Goal: Entertainment & Leisure: Consume media (video, audio)

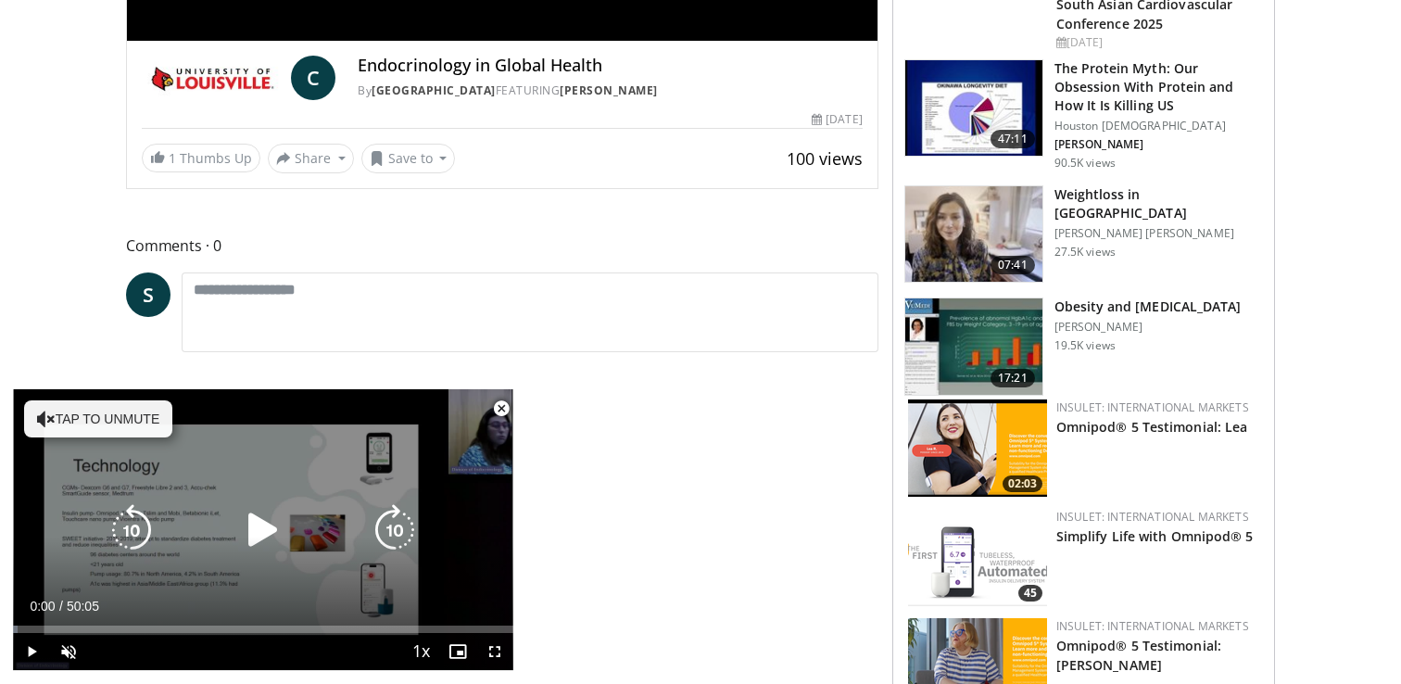
scroll to position [599, 0]
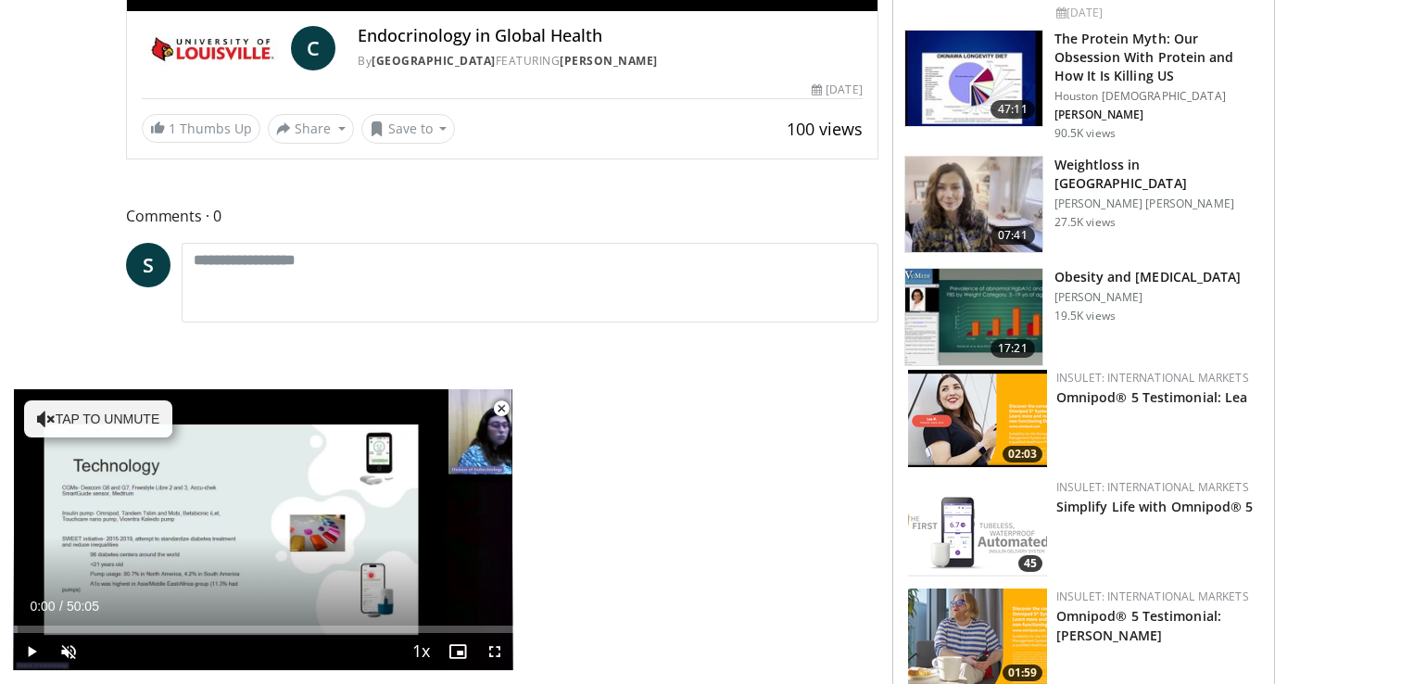
click at [498, 409] on span "Video Player" at bounding box center [501, 408] width 37 height 37
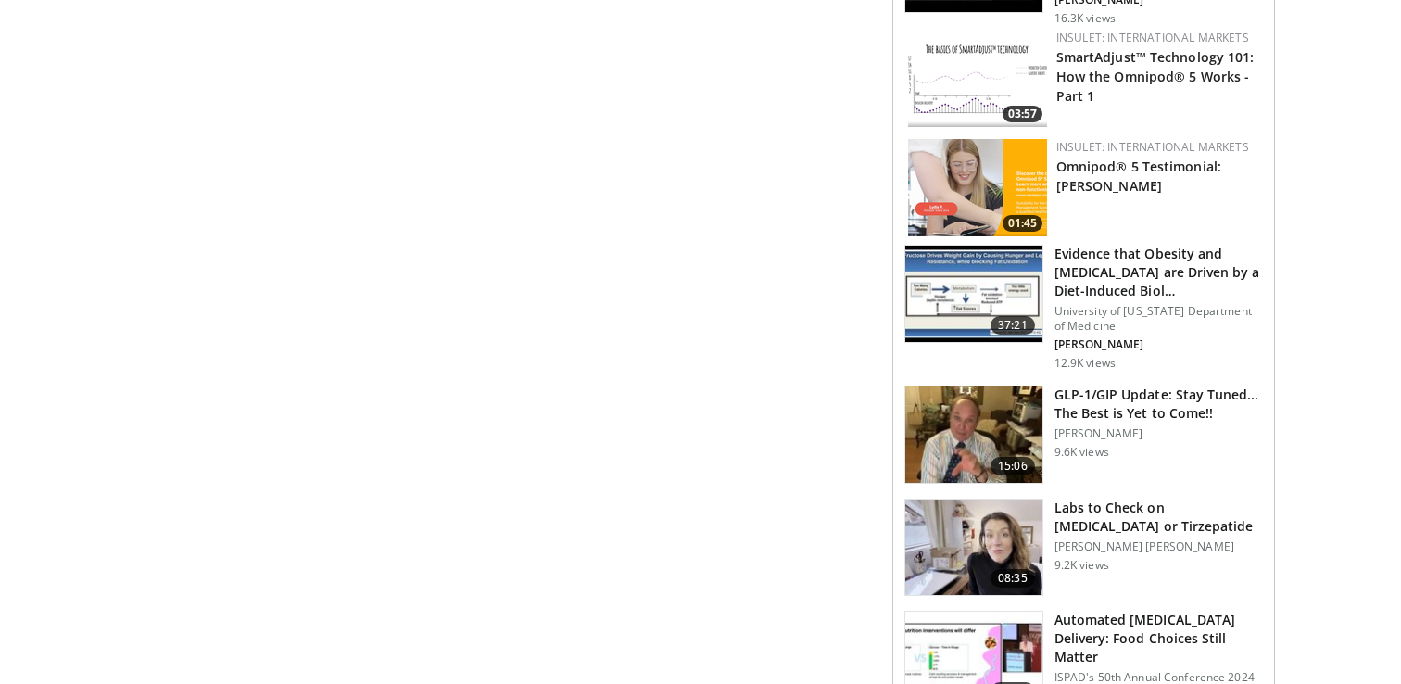
scroll to position [1601, 0]
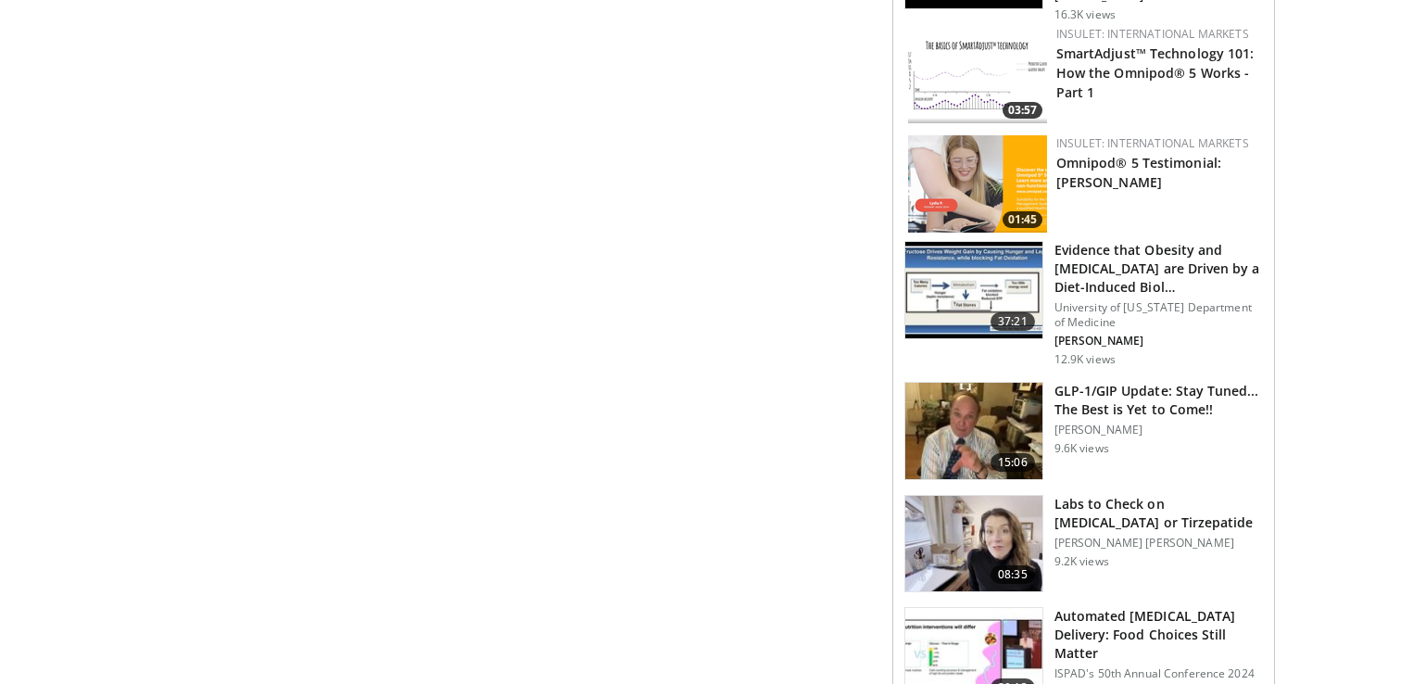
click at [1103, 516] on h3 "Labs to Check on [MEDICAL_DATA] or Tirzepatide" at bounding box center [1158, 513] width 208 height 37
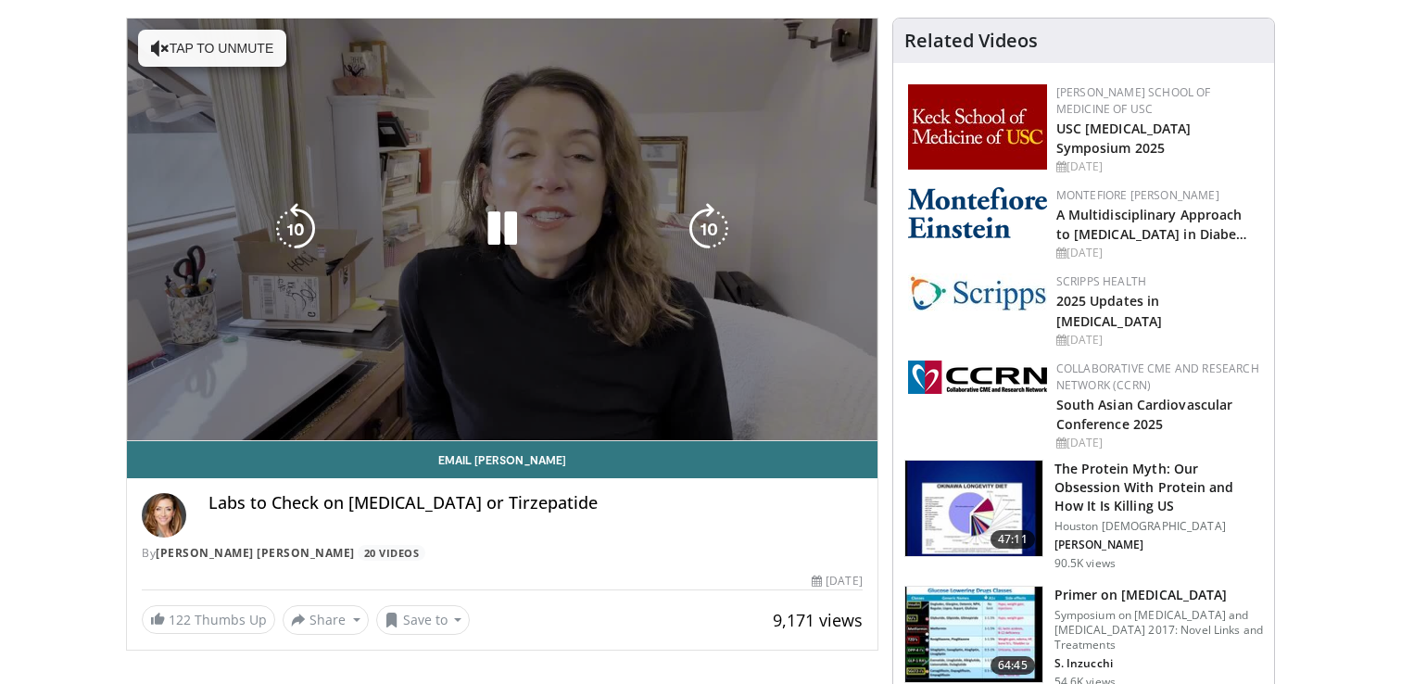
scroll to position [166, 0]
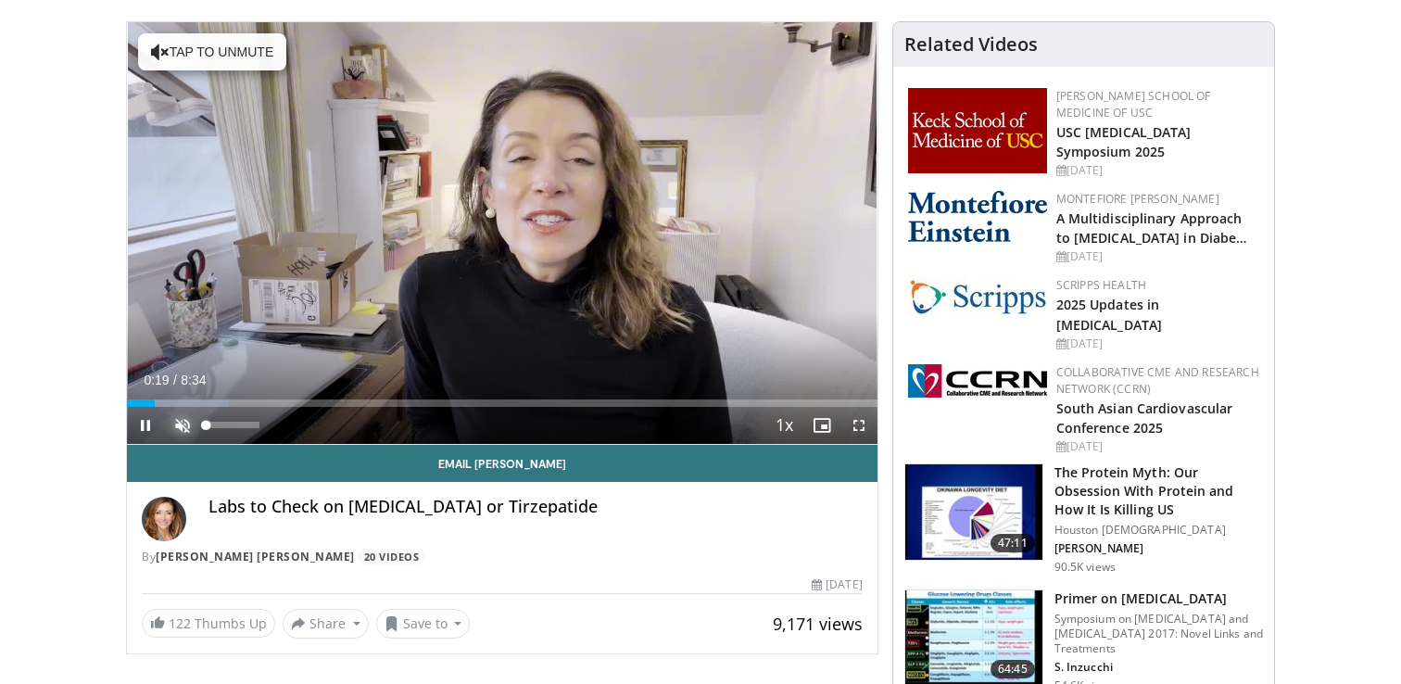
click at [182, 427] on span "Video Player" at bounding box center [182, 425] width 37 height 37
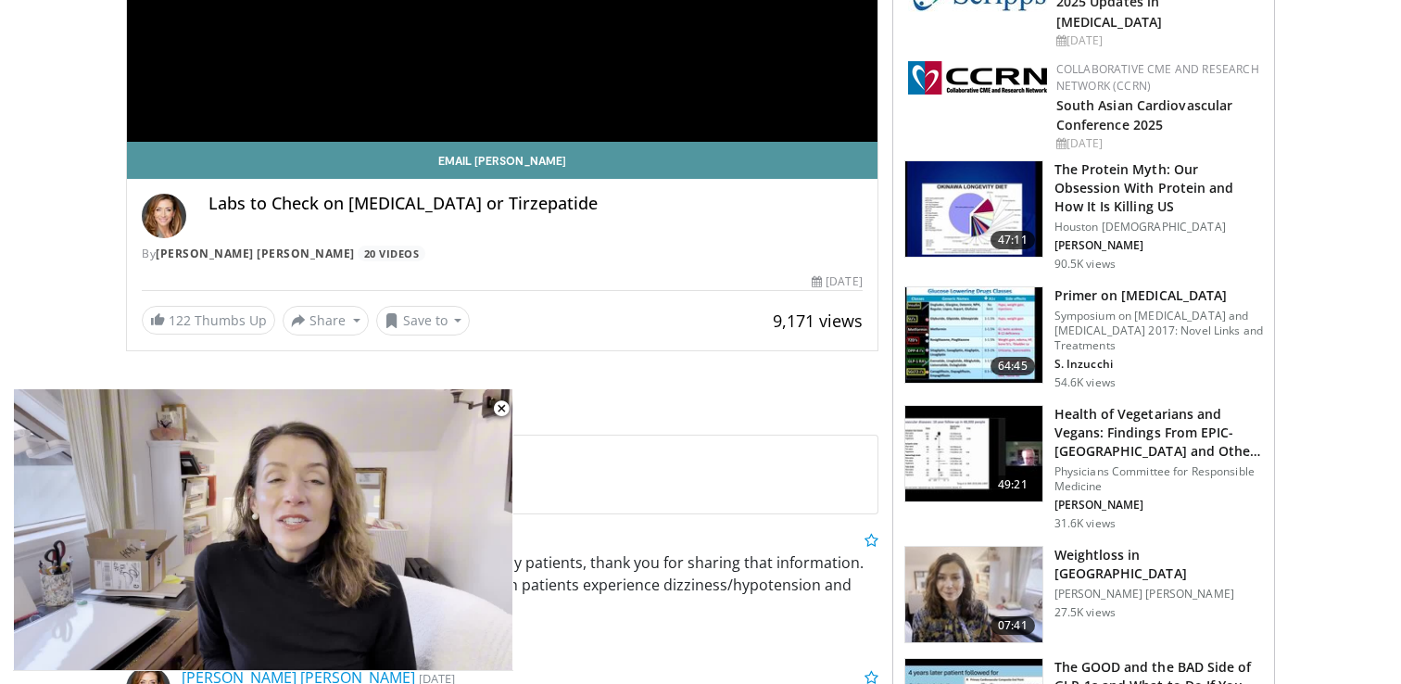
scroll to position [465, 0]
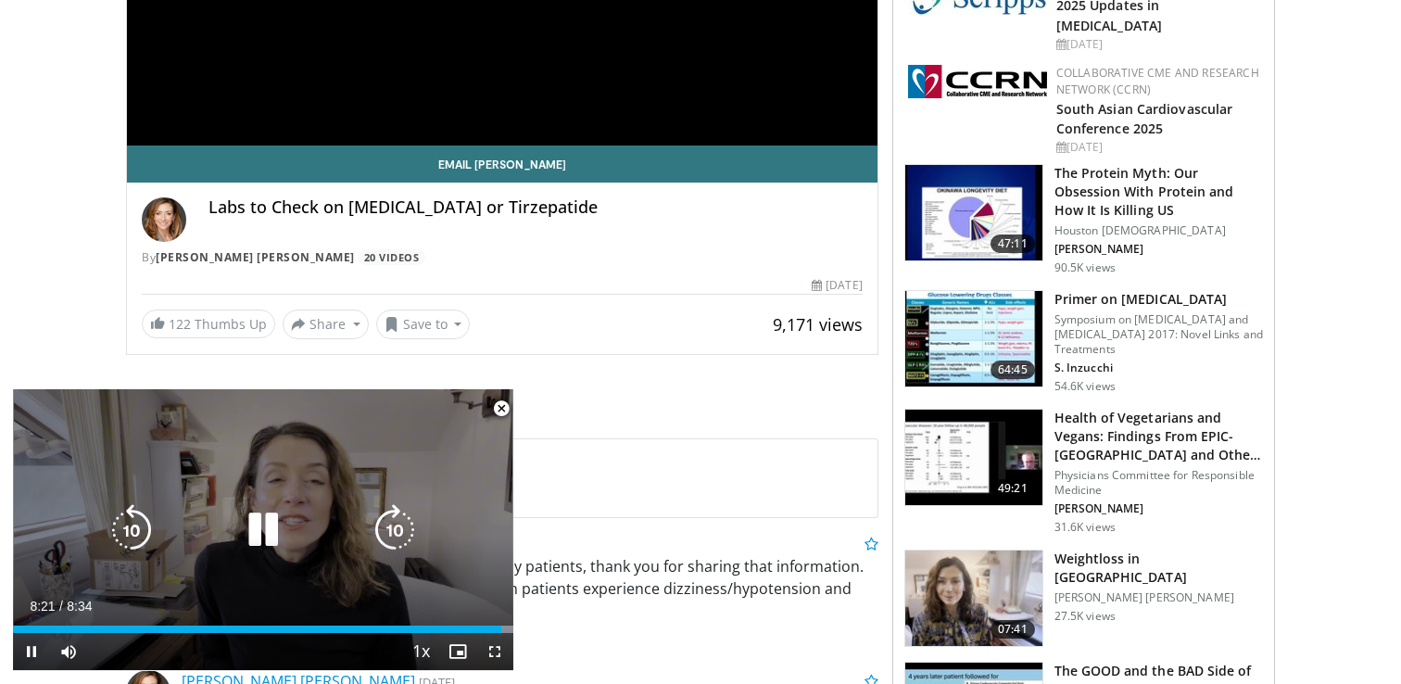
click at [266, 526] on icon "Video Player" at bounding box center [263, 530] width 52 height 52
